Goal: Transaction & Acquisition: Register for event/course

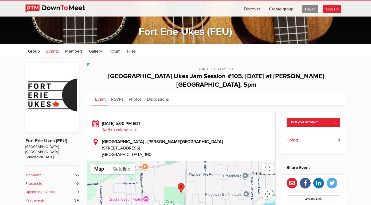
scroll to position [76, 0]
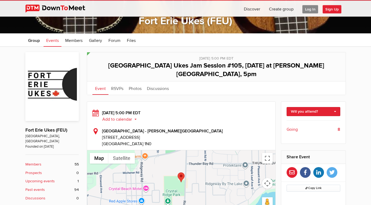
click at [136, 117] on button "Add to calendar" at bounding box center [121, 119] width 39 height 5
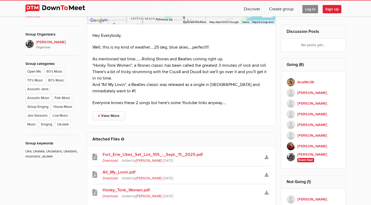
scroll to position [267, 0]
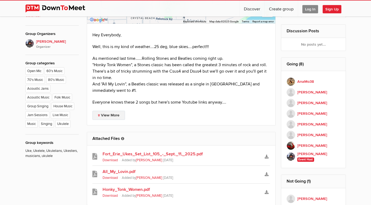
click at [114, 111] on link "View More" at bounding box center [108, 115] width 33 height 9
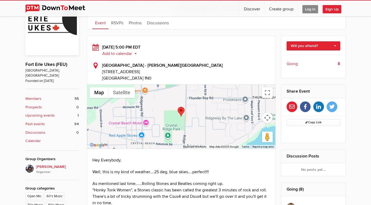
scroll to position [143, 0]
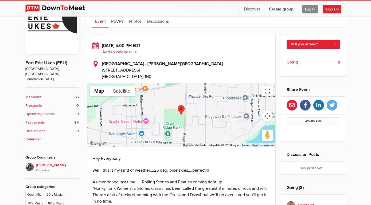
click at [268, 86] on button "Toggle fullscreen view" at bounding box center [267, 91] width 11 height 11
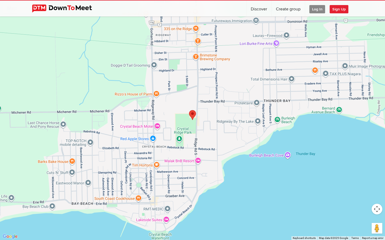
click at [371, 205] on button "Map camera controls" at bounding box center [376, 209] width 11 height 11
click at [336, 202] on div at bounding box center [192, 120] width 385 height 240
click at [221, 109] on div at bounding box center [192, 120] width 385 height 240
click at [371, 9] on button "Toggle fullscreen view" at bounding box center [376, 8] width 11 height 11
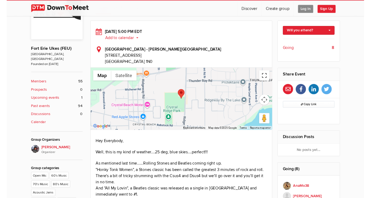
scroll to position [157, 0]
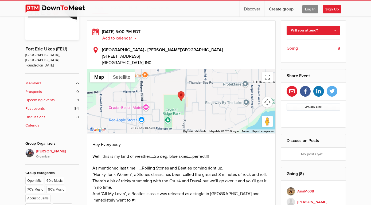
click at [186, 85] on div at bounding box center [181, 101] width 189 height 64
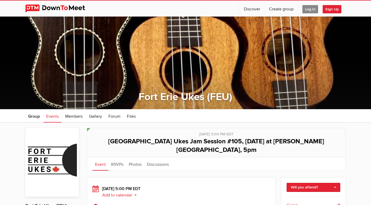
click at [309, 9] on span "Log In" at bounding box center [310, 9] width 16 height 8
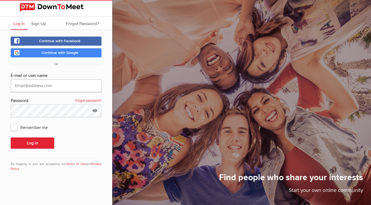
click at [52, 85] on input "text" at bounding box center [56, 85] width 91 height 13
type input "cleehafer23@gmail.com"
click at [42, 143] on button "Log In" at bounding box center [33, 143] width 44 height 11
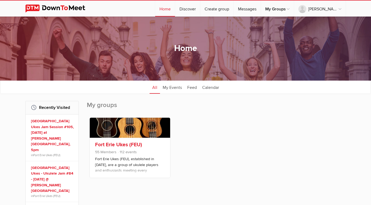
click at [134, 145] on link "Fort Erie Ukes (FEU)" at bounding box center [118, 145] width 47 height 6
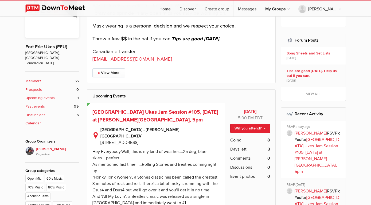
scroll to position [228, 0]
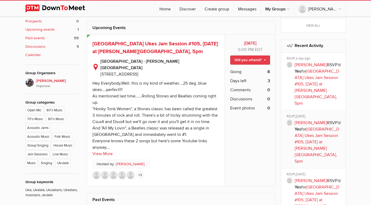
click at [255, 60] on link "Will you attend?" at bounding box center [250, 60] width 40 height 9
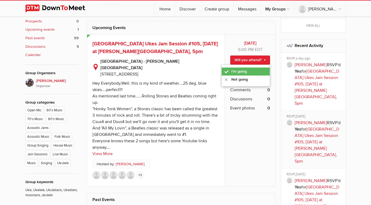
click at [244, 69] on link "I'm going" at bounding box center [246, 72] width 48 height 8
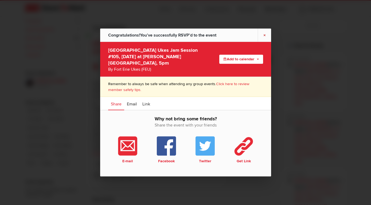
click at [264, 37] on link "×" at bounding box center [264, 35] width 13 height 13
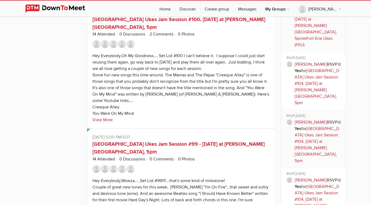
scroll to position [0, 0]
